Goal: Task Accomplishment & Management: Complete application form

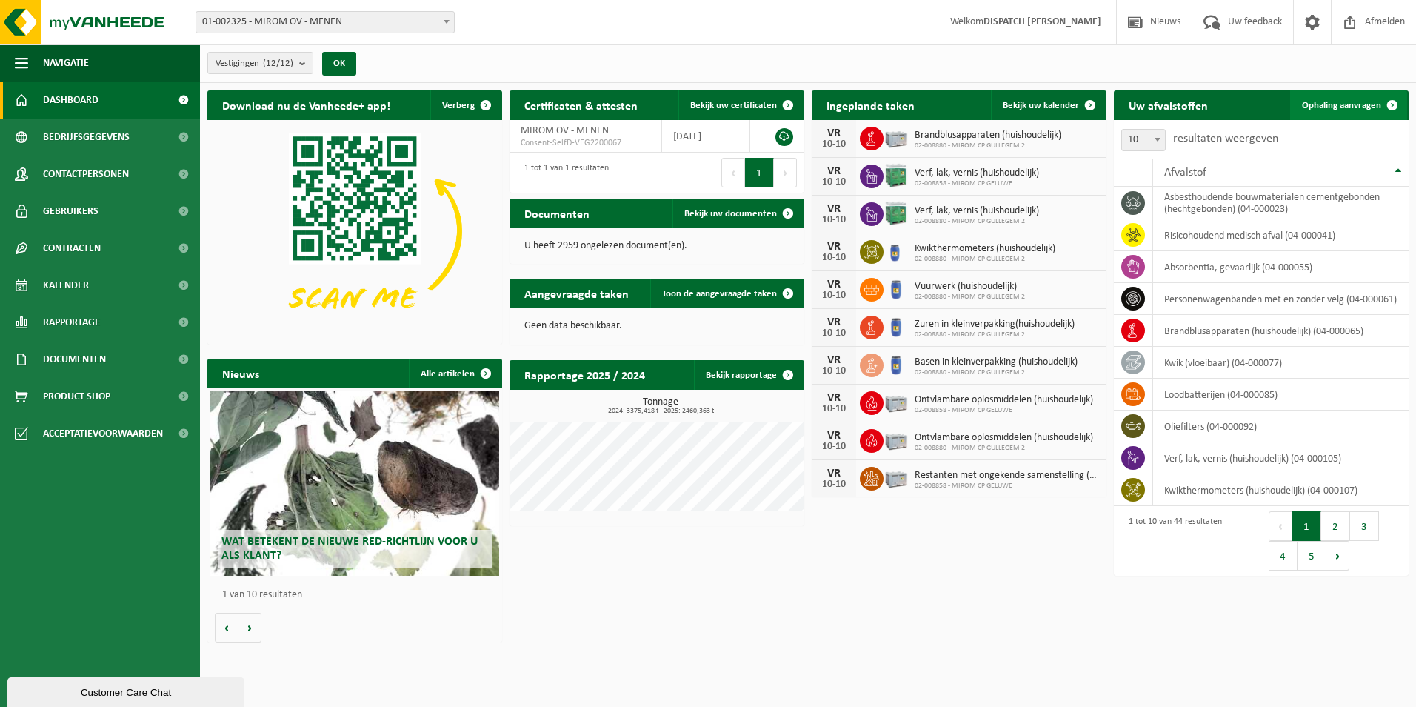
click at [1364, 107] on span "Ophaling aanvragen" at bounding box center [1341, 106] width 79 height 10
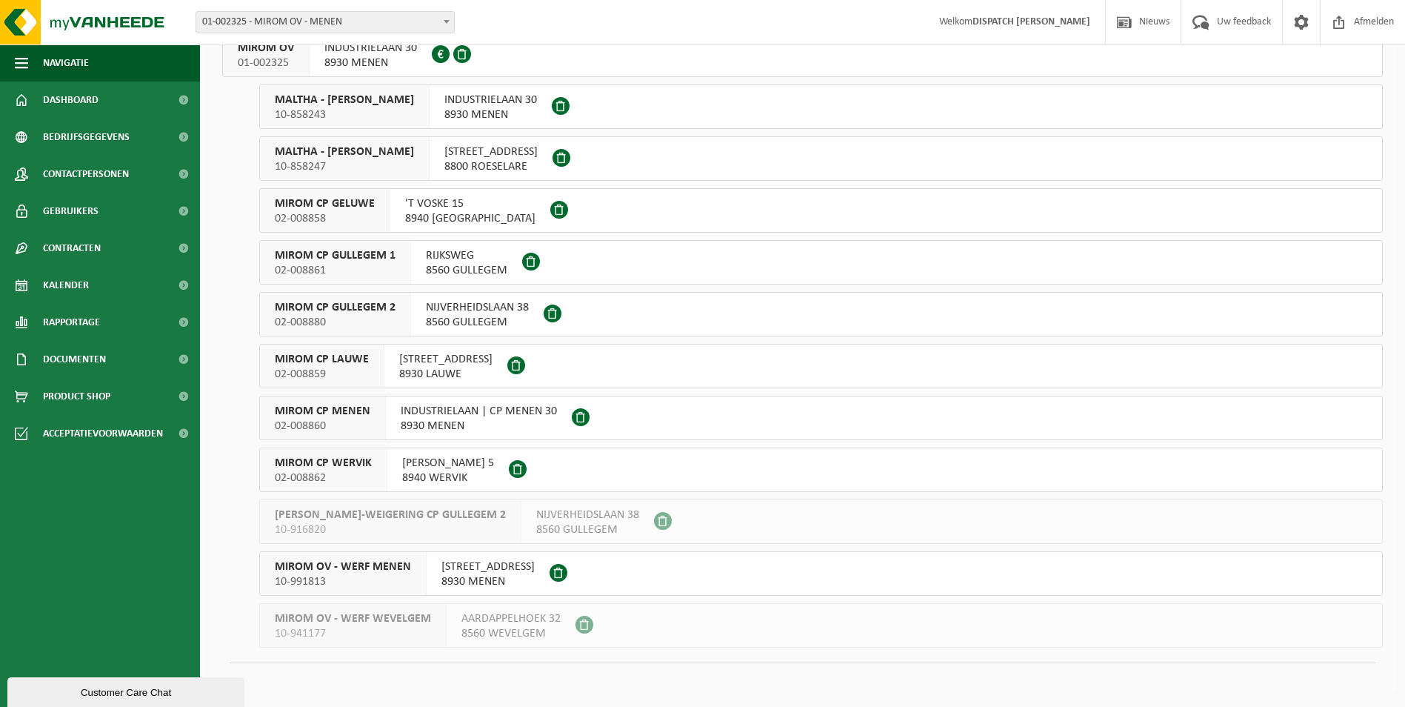
scroll to position [113, 0]
click at [314, 413] on span "MIROM CP MENEN" at bounding box center [323, 410] width 96 height 15
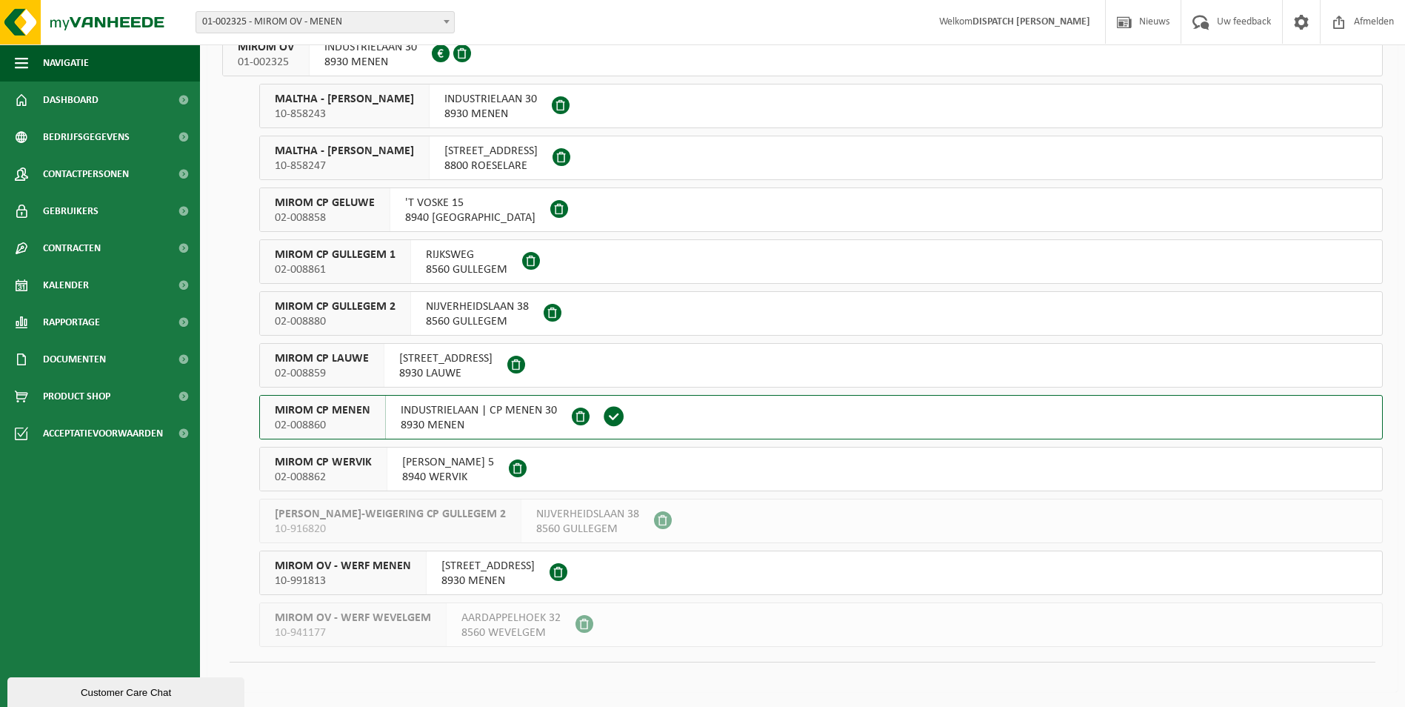
click at [314, 413] on span "MIROM CP MENEN" at bounding box center [323, 410] width 96 height 15
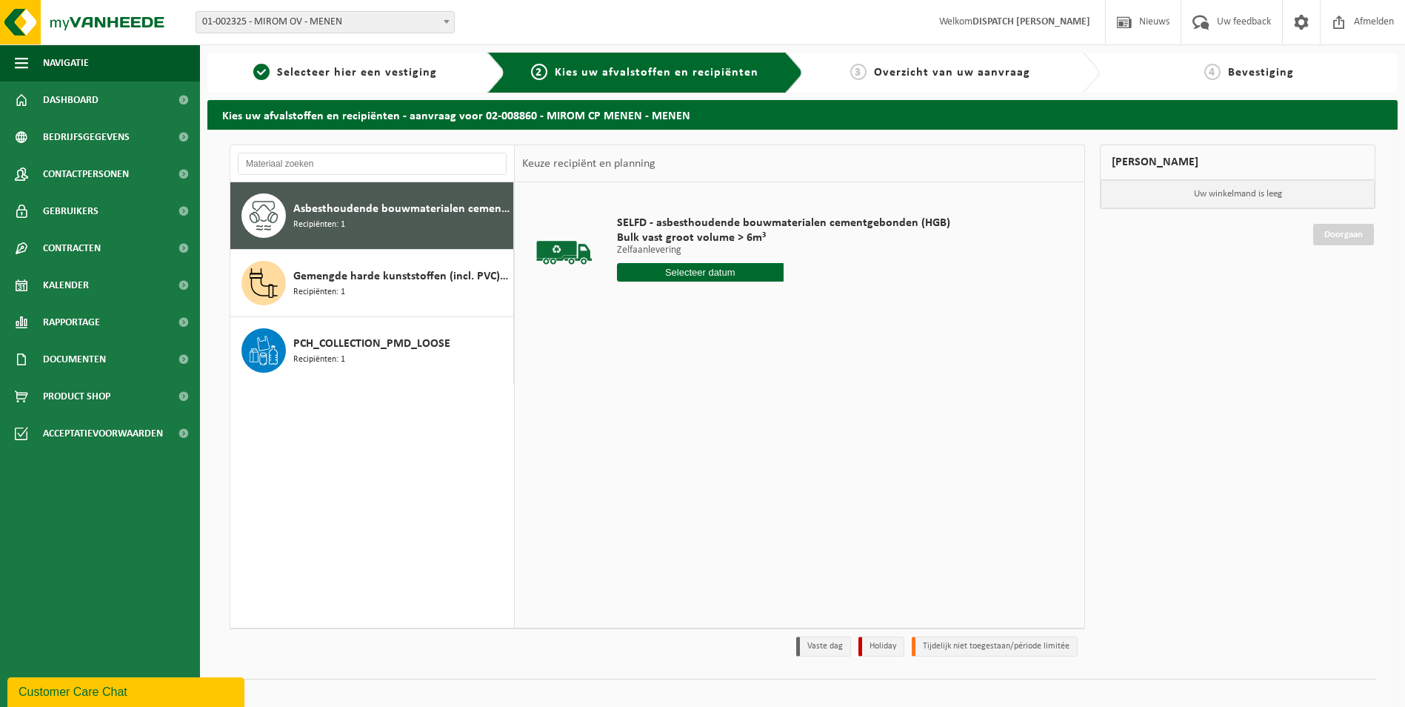
scroll to position [17, 0]
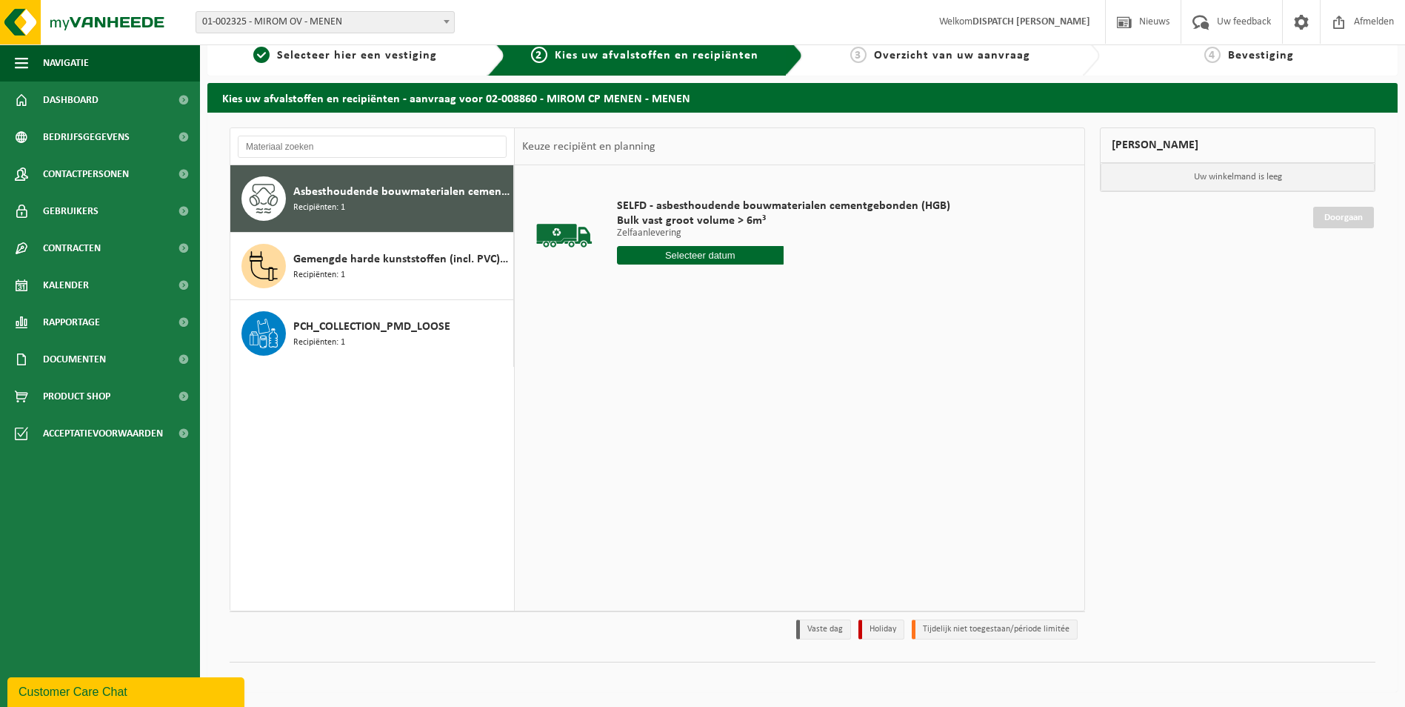
click at [333, 190] on span "Asbesthoudende bouwmaterialen cementgebonden (hechtgebonden)" at bounding box center [401, 192] width 216 height 18
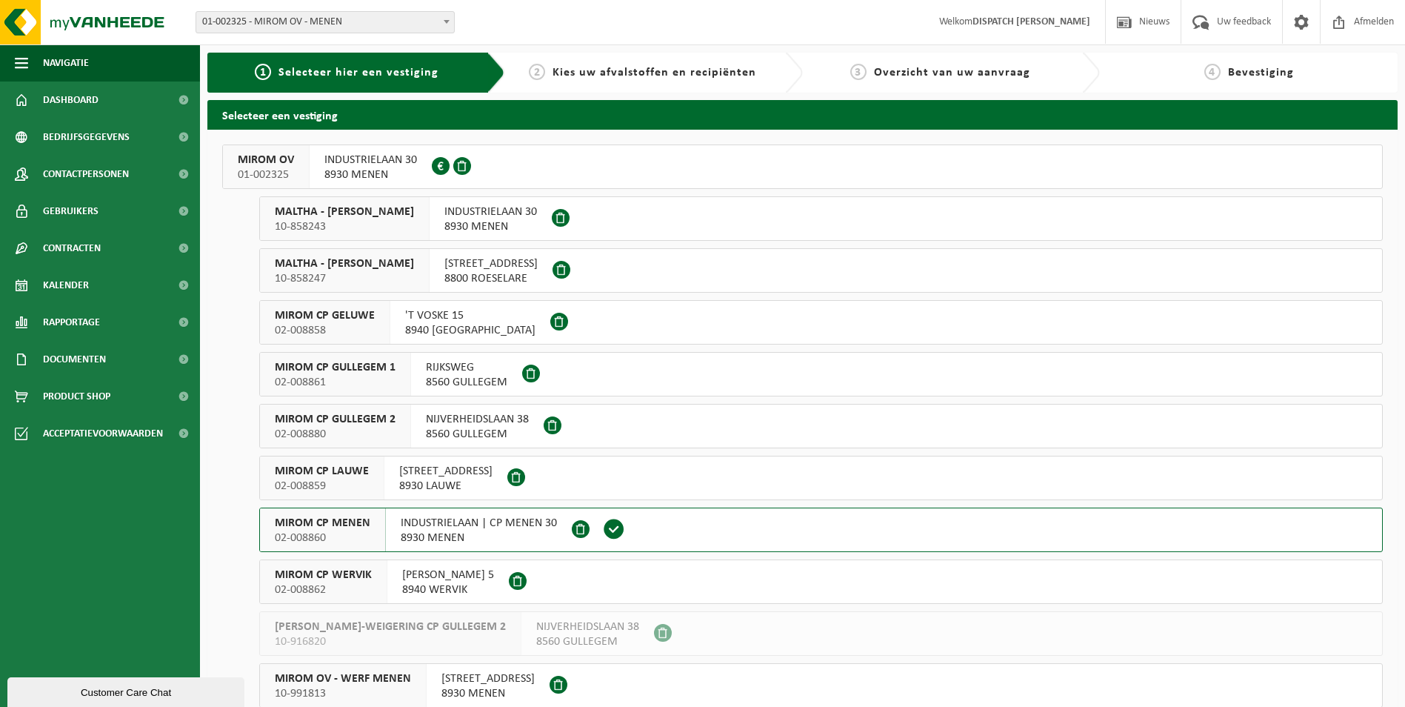
click at [254, 164] on span "MIROM OV" at bounding box center [266, 160] width 56 height 15
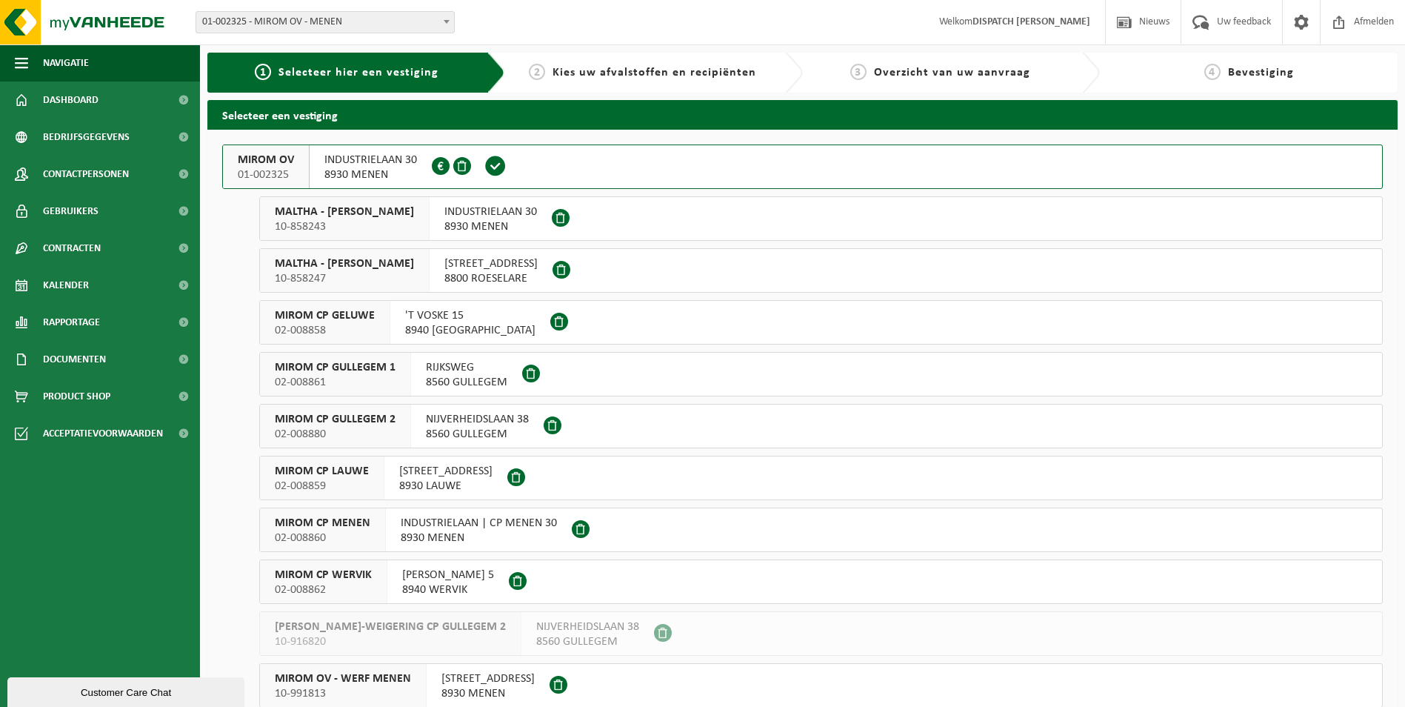
click at [254, 164] on span "MIROM OV" at bounding box center [266, 160] width 56 height 15
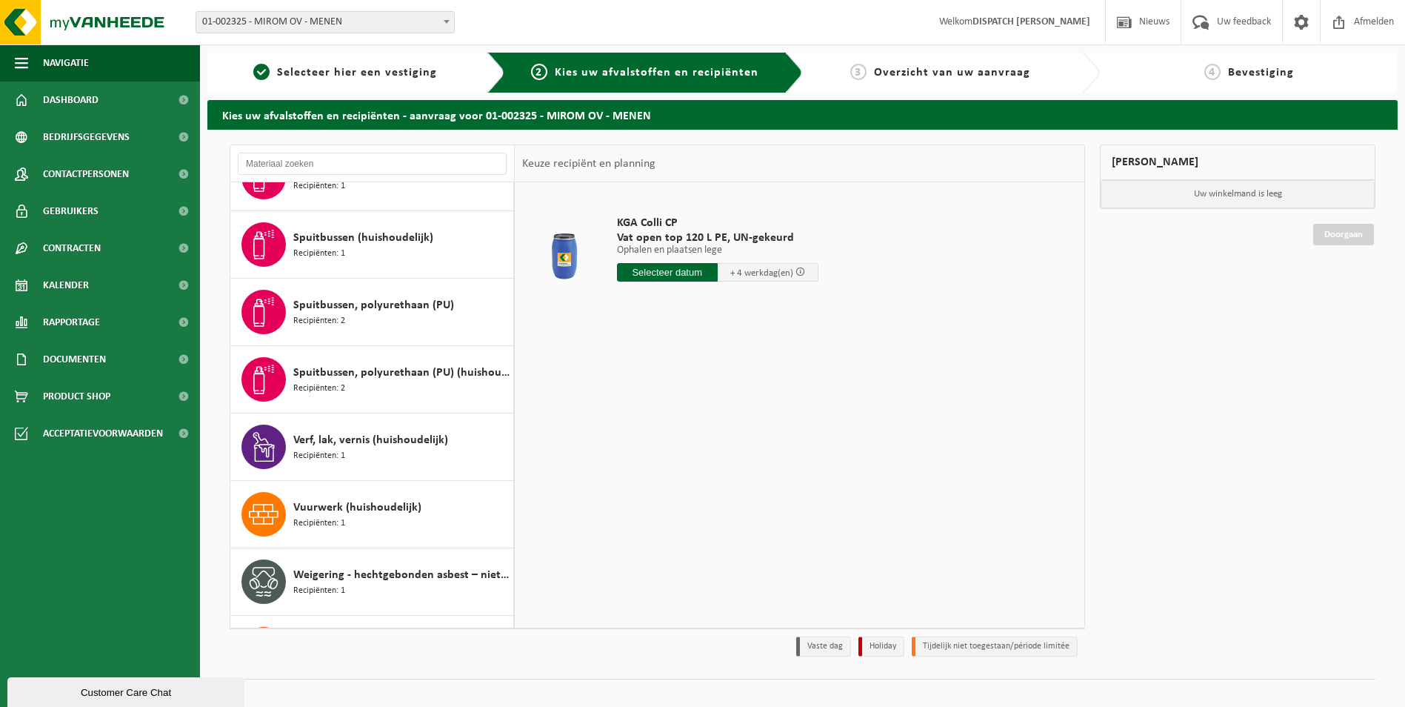
scroll to position [1980, 0]
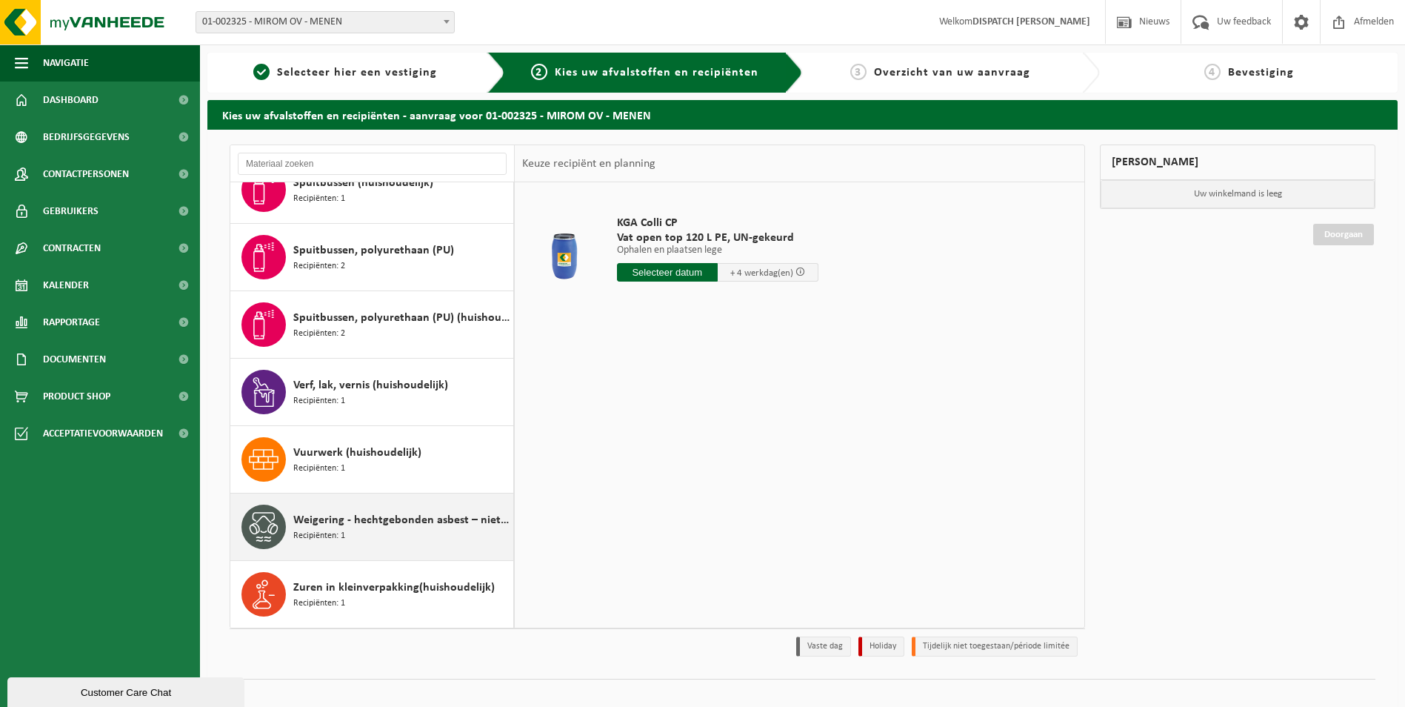
click at [304, 524] on span "Weigering - hechtgebonden asbest – niet-brandbaar" at bounding box center [401, 520] width 216 height 18
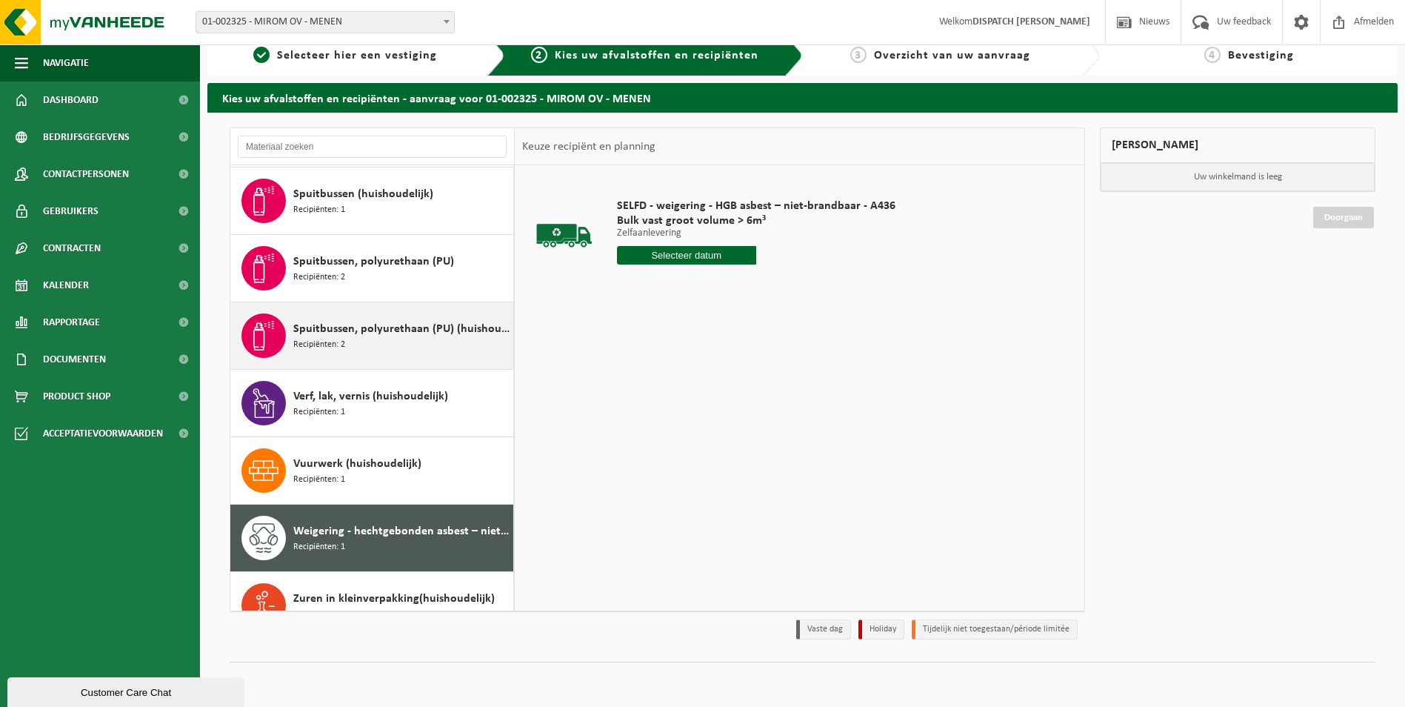
scroll to position [1906, 0]
